Goal: Task Accomplishment & Management: Manage account settings

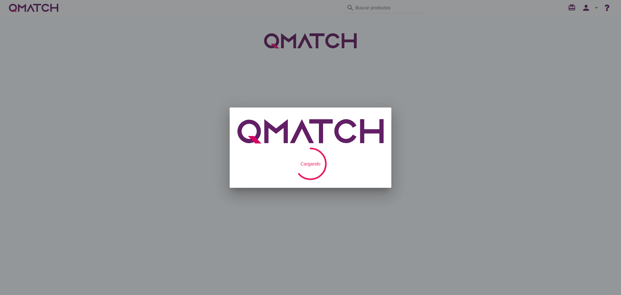
click at [445, 88] on div at bounding box center [310, 147] width 621 height 295
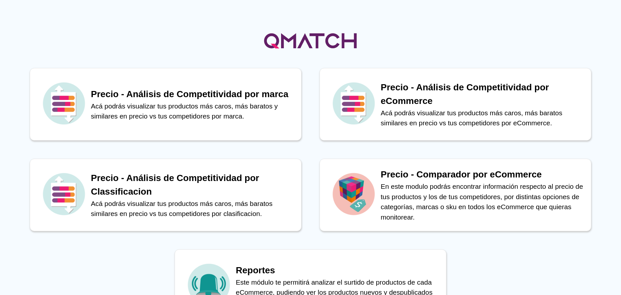
click at [294, 49] on img at bounding box center [310, 41] width 97 height 32
click at [234, 7] on div "Precios arrow_drop_down" at bounding box center [234, 8] width 28 height 8
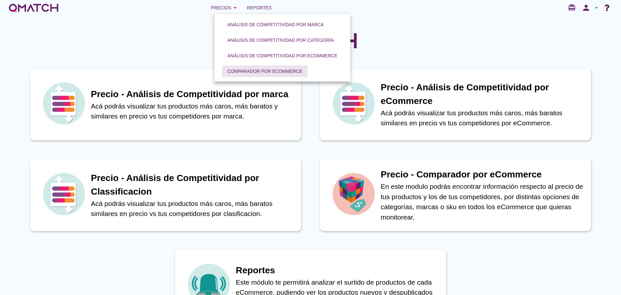
click at [243, 70] on div "Comparador por eCommerce" at bounding box center [264, 71] width 75 height 7
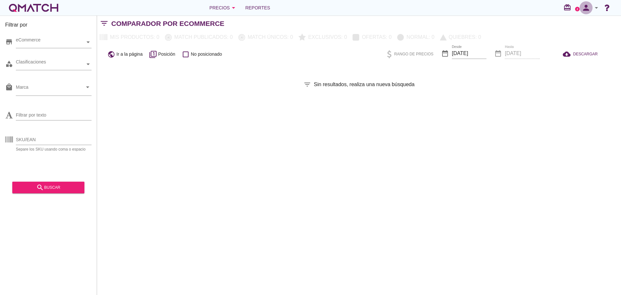
click at [587, 7] on icon "person" at bounding box center [585, 7] width 13 height 9
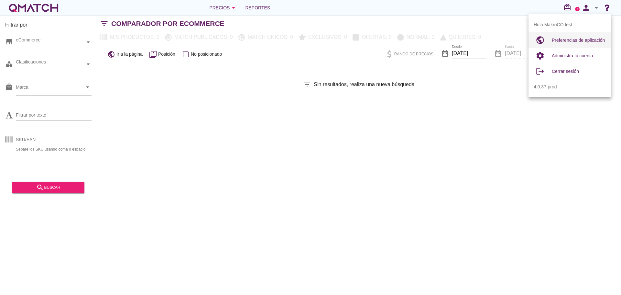
click at [574, 39] on span "Preferencias de aplicación" at bounding box center [578, 40] width 53 height 5
radio input "true"
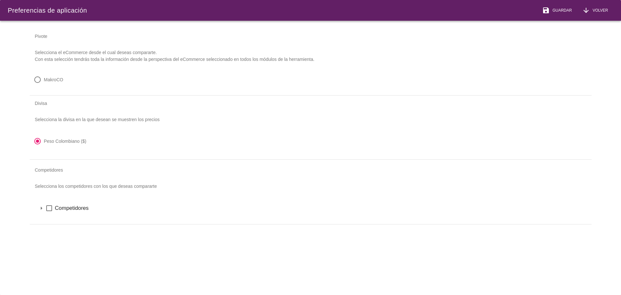
click at [48, 205] on icon "check_box_outline_blank" at bounding box center [49, 208] width 8 height 8
click at [40, 208] on icon "arrow_drop_down" at bounding box center [42, 208] width 8 height 8
click at [50, 221] on icon "arrow_drop_down" at bounding box center [50, 219] width 8 height 8
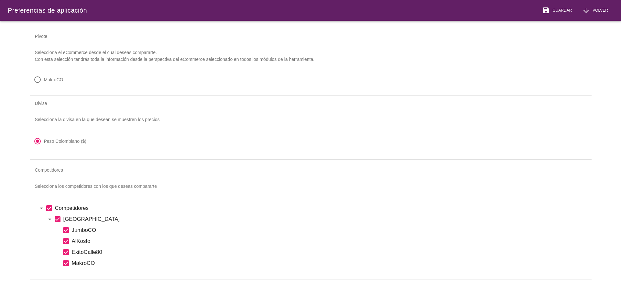
click at [55, 81] on label "MakroCO" at bounding box center [53, 79] width 19 height 6
radio input "true"
click at [558, 8] on span "Guardar" at bounding box center [561, 10] width 22 height 6
